Goal: Find specific page/section: Find specific page/section

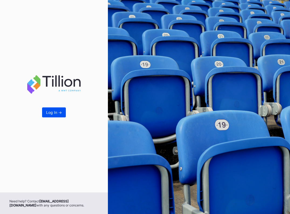
click at [59, 117] on button "Log In ->" at bounding box center [54, 112] width 24 height 10
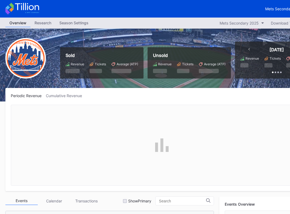
scroll to position [1121, 0]
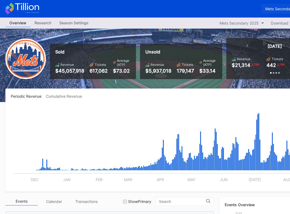
click at [275, 11] on div "Mets Secondary" at bounding box center [279, 8] width 29 height 5
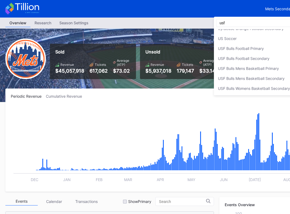
scroll to position [0, 0]
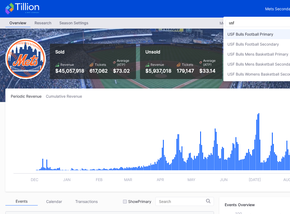
type input "usf"
click at [253, 38] on div "USF Bulls Football Primary" at bounding box center [263, 34] width 80 height 10
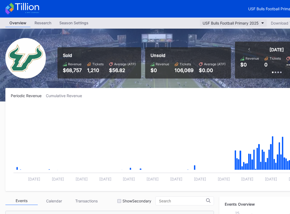
click at [254, 23] on div "USF Bulls Football Primary 2025" at bounding box center [230, 23] width 56 height 5
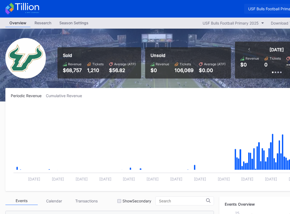
click at [262, 11] on div "USF Bulls Football Primary" at bounding box center [271, 8] width 46 height 5
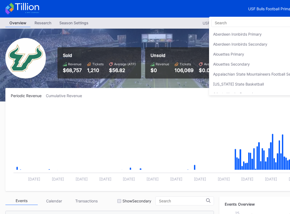
scroll to position [1823, 0]
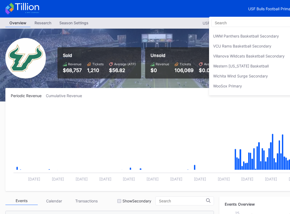
click at [243, 8] on div "USF Bulls Mens Basketball Primary" at bounding box center [243, 6] width 61 height 5
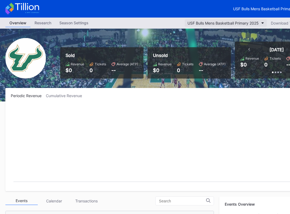
click at [243, 23] on div "USF Bulls Mens Basketball Primary 2025" at bounding box center [222, 23] width 71 height 5
click at [255, 20] on button "USF Bulls Mens Basketball Primary 2025" at bounding box center [226, 22] width 82 height 7
click at [260, 10] on div "USF Bulls Mens Basketball Primary" at bounding box center [263, 8] width 61 height 5
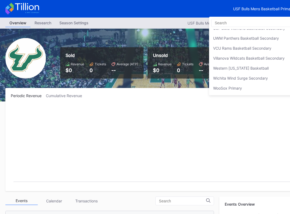
scroll to position [1814, 0]
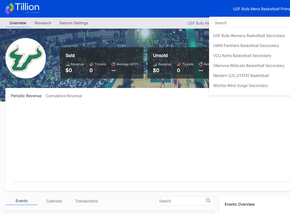
click at [239, 8] on div "USF Bulls Football Secondary" at bounding box center [238, 5] width 51 height 5
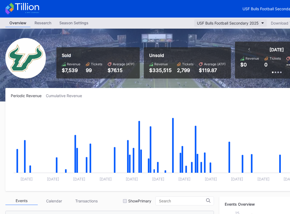
click at [234, 21] on div "USF Bulls Football Secondary 2025" at bounding box center [228, 23] width 62 height 5
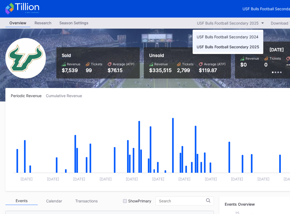
click at [227, 37] on div "USF Bulls Football Secondary 2024" at bounding box center [228, 37] width 62 height 5
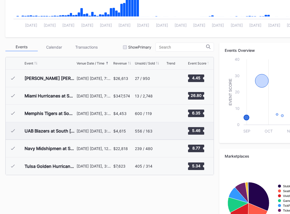
scroll to position [166, 0]
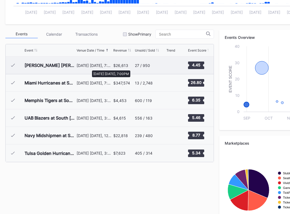
click at [89, 68] on div "[DATE] [DATE], 7:00PM" at bounding box center [94, 65] width 35 height 5
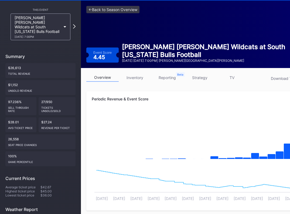
scroll to position [35, 0]
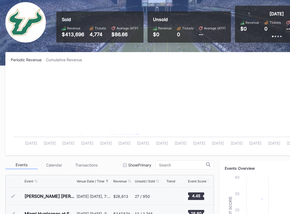
scroll to position [166, 0]
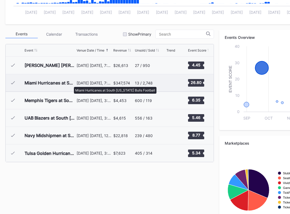
click at [71, 84] on div "Miami Hurricanes at South [US_STATE] Bulls Football" at bounding box center [50, 82] width 51 height 5
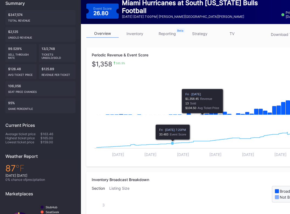
scroll to position [89, 0]
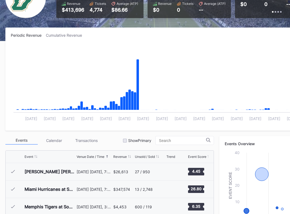
scroll to position [17, 0]
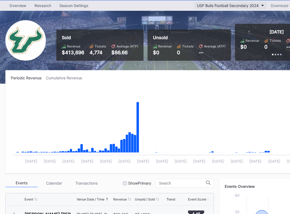
click at [252, 8] on button "USF Bulls Football Secondary 2024" at bounding box center [230, 5] width 73 height 7
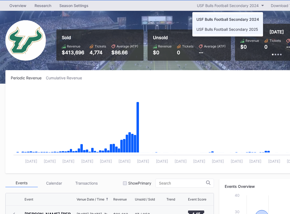
click at [223, 29] on div "USF Bulls Football Secondary 2025" at bounding box center [227, 29] width 62 height 5
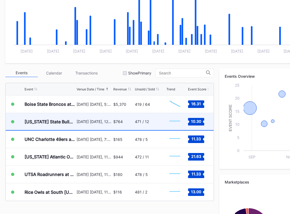
scroll to position [149, 0]
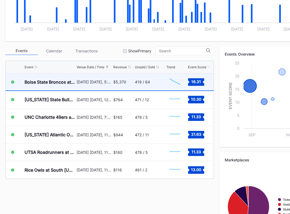
click at [118, 84] on div "$5,370" at bounding box center [119, 82] width 13 height 5
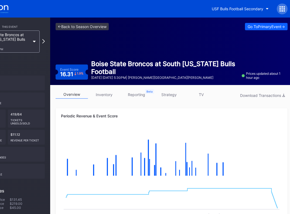
scroll to position [0, 34]
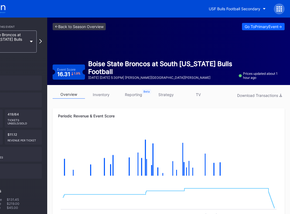
click at [282, 6] on div at bounding box center [279, 9] width 11 height 11
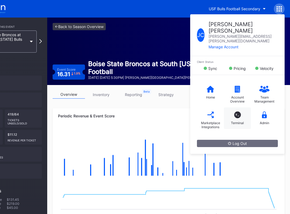
click at [237, 111] on div "T_" at bounding box center [237, 114] width 7 height 7
